Goal: Find specific page/section: Find specific page/section

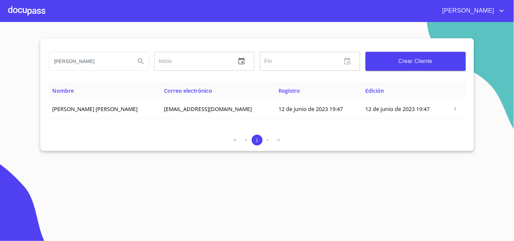
click at [33, 13] on div at bounding box center [26, 11] width 37 height 22
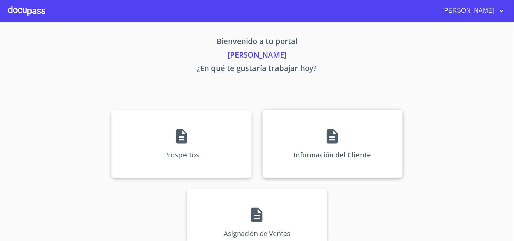
click at [285, 128] on div "Información del Cliente" at bounding box center [333, 144] width 140 height 68
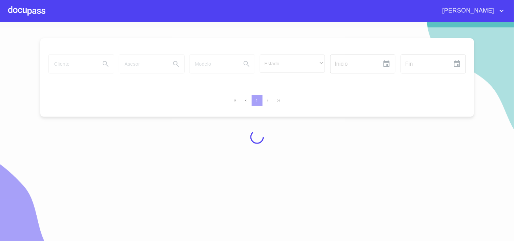
click at [75, 60] on div at bounding box center [257, 136] width 514 height 219
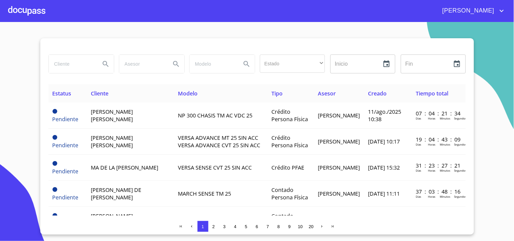
click at [75, 60] on input "search" at bounding box center [72, 64] width 46 height 18
click at [77, 63] on input "search" at bounding box center [72, 64] width 46 height 18
click at [14, 7] on div at bounding box center [26, 11] width 37 height 22
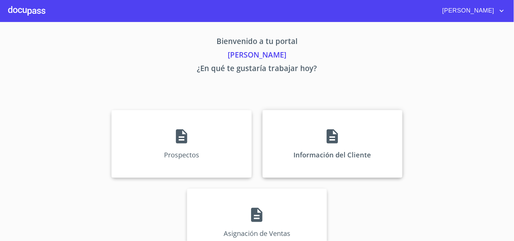
click at [336, 153] on div "Información del Cliente" at bounding box center [333, 144] width 140 height 68
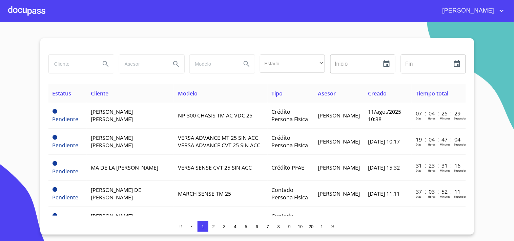
click at [70, 65] on input "search" at bounding box center [72, 64] width 46 height 18
type input "[PERSON_NAME]"
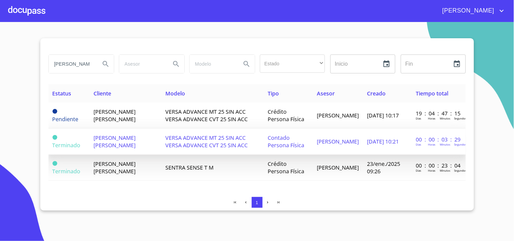
click at [123, 137] on span "[PERSON_NAME] [PERSON_NAME]" at bounding box center [115, 141] width 42 height 15
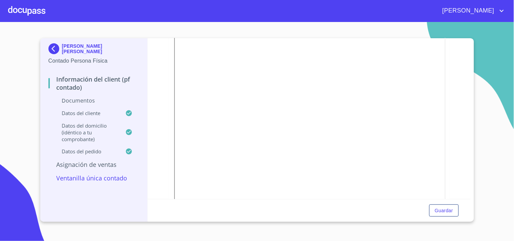
scroll to position [373, 0]
